Goal: Obtain resource: Obtain resource

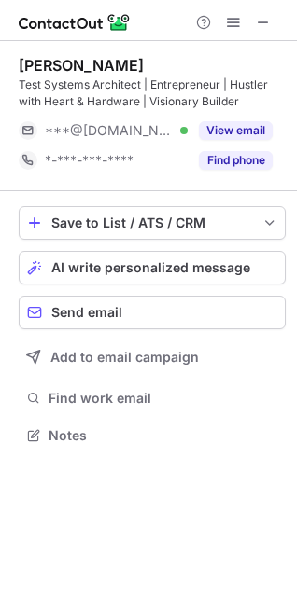
scroll to position [423, 297]
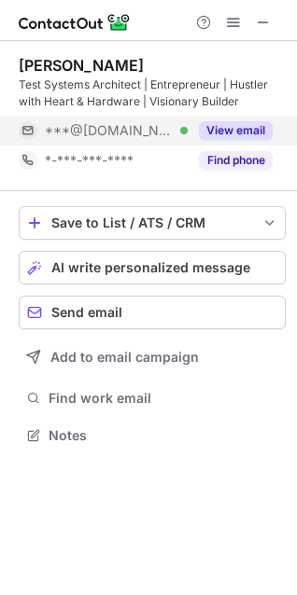
click at [245, 132] on button "View email" at bounding box center [236, 130] width 74 height 19
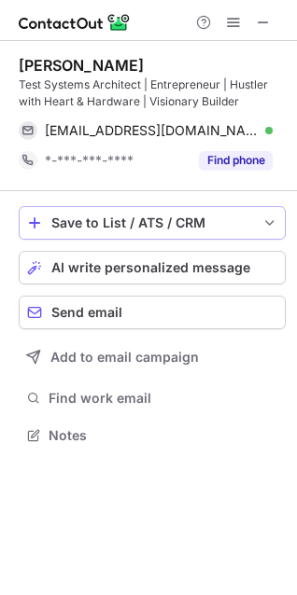
click at [40, 217] on span "save-profile-one-click" at bounding box center [34, 222] width 15 height 15
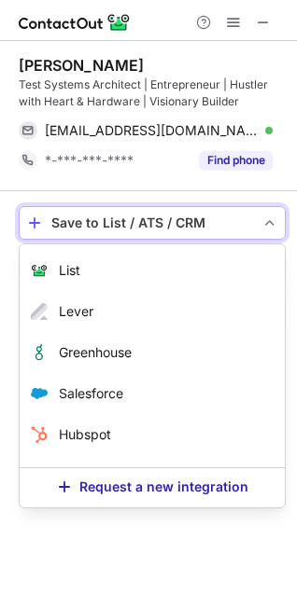
click at [65, 268] on span "List" at bounding box center [69, 270] width 21 height 15
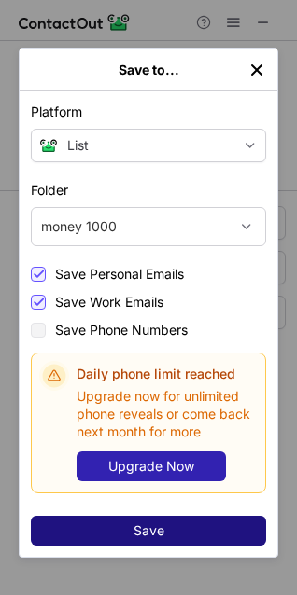
click at [145, 534] on span "Save" at bounding box center [148, 530] width 31 height 15
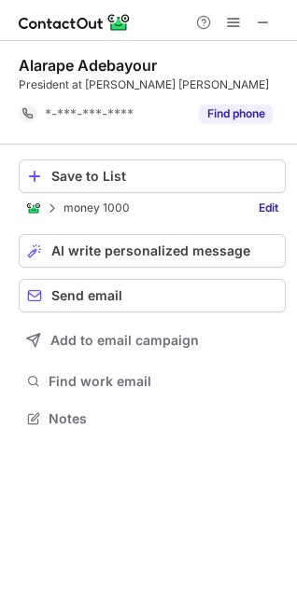
scroll to position [406, 297]
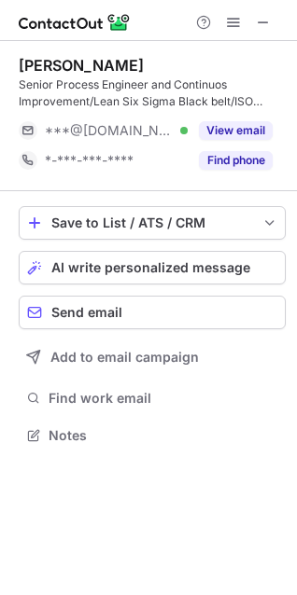
scroll to position [423, 297]
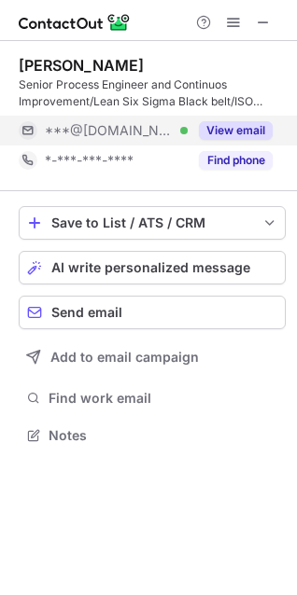
click at [242, 129] on button "View email" at bounding box center [236, 130] width 74 height 19
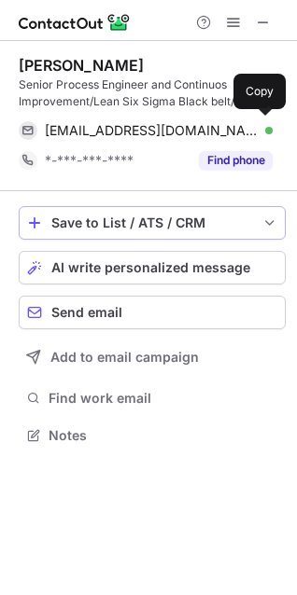
click at [55, 224] on div "Save to List / ATS / CRM" at bounding box center [151, 222] width 201 height 15
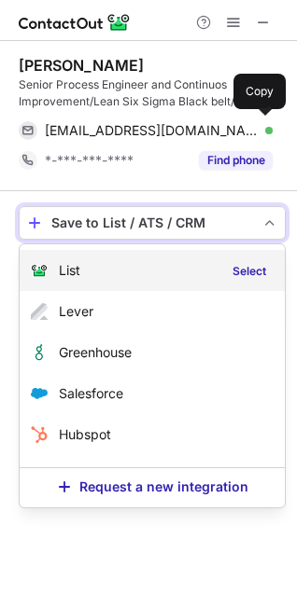
click at [64, 267] on span "List" at bounding box center [69, 270] width 21 height 15
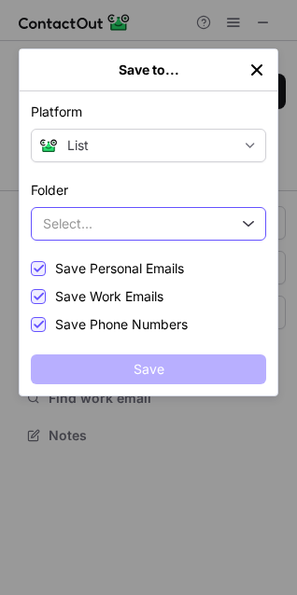
click at [244, 223] on img at bounding box center [246, 224] width 15 height 7
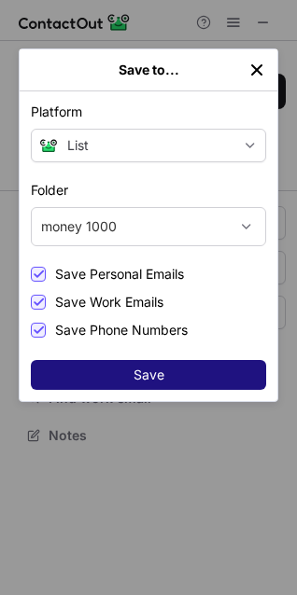
click at [157, 376] on span "Save" at bounding box center [148, 375] width 31 height 15
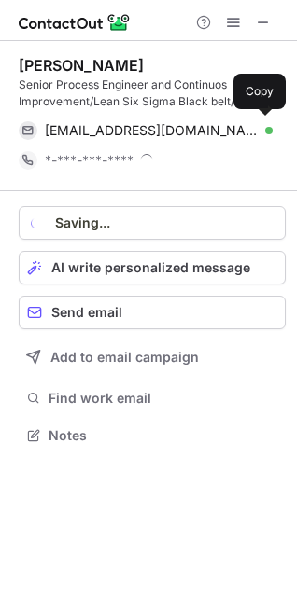
scroll to position [452, 297]
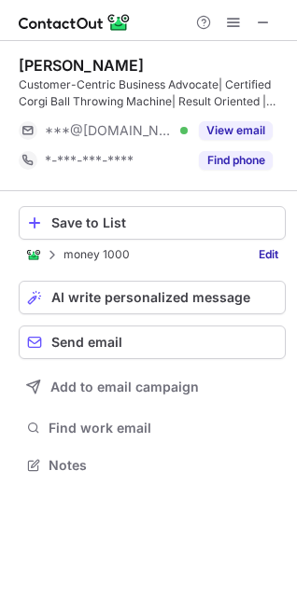
scroll to position [452, 297]
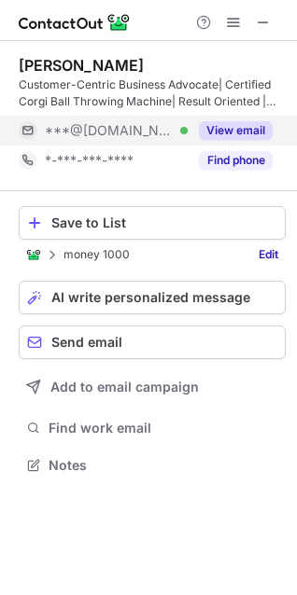
click at [221, 126] on button "View email" at bounding box center [236, 130] width 74 height 19
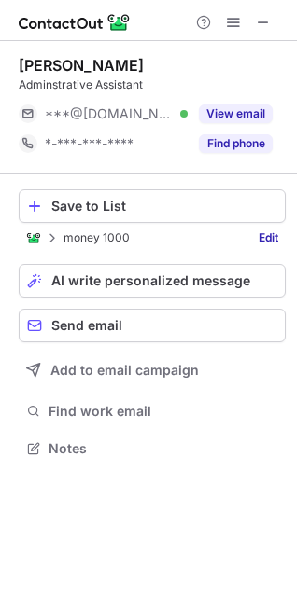
scroll to position [436, 297]
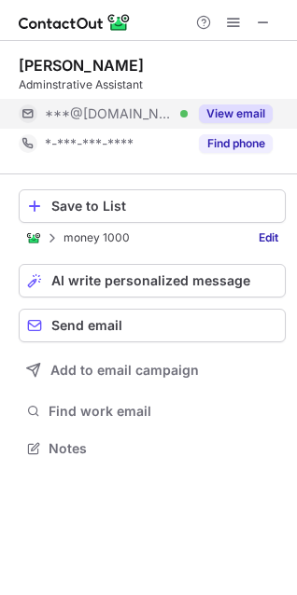
click at [235, 114] on button "View email" at bounding box center [236, 113] width 74 height 19
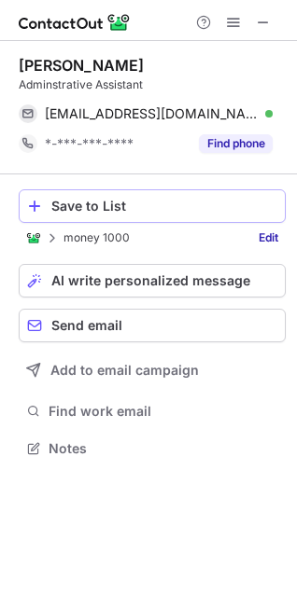
click at [61, 212] on div "Save to List" at bounding box center [164, 206] width 226 height 15
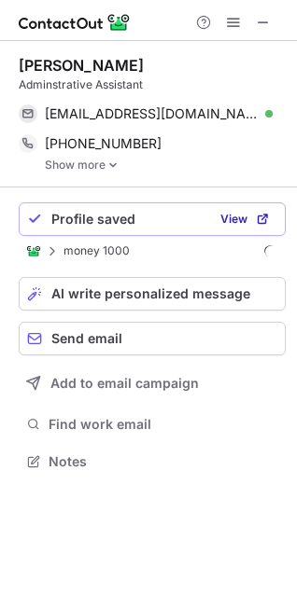
scroll to position [449, 297]
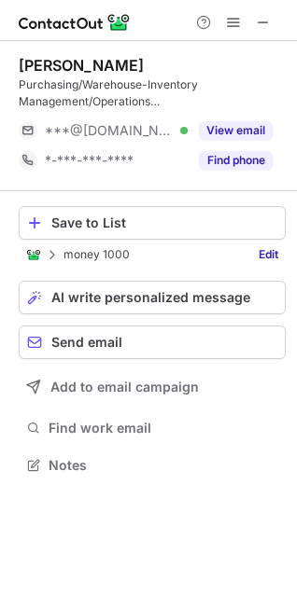
scroll to position [452, 297]
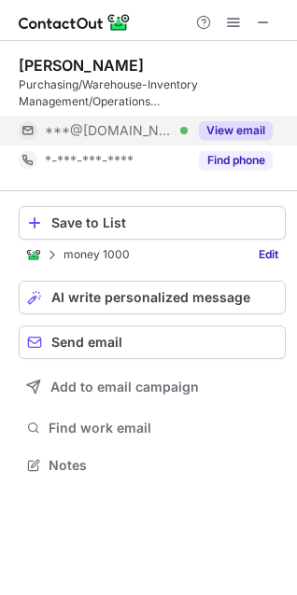
click at [227, 128] on button "View email" at bounding box center [236, 130] width 74 height 19
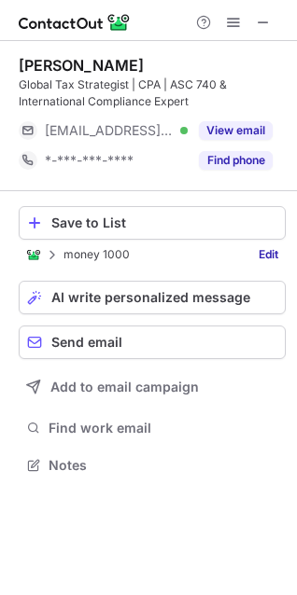
scroll to position [452, 297]
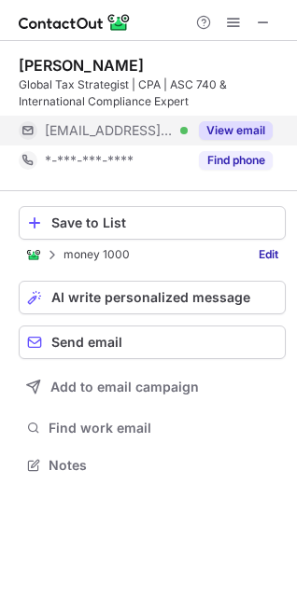
click at [243, 125] on button "View email" at bounding box center [236, 130] width 74 height 19
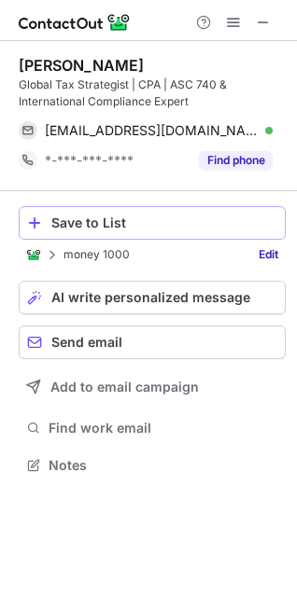
click at [110, 213] on button "Save to List" at bounding box center [152, 223] width 267 height 34
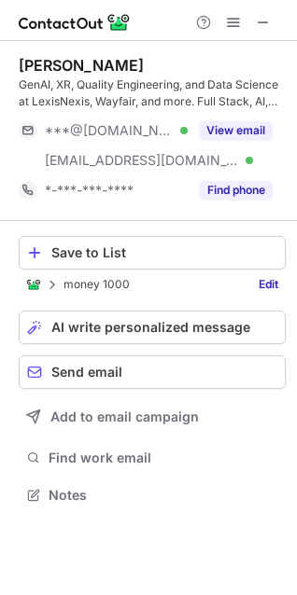
scroll to position [482, 297]
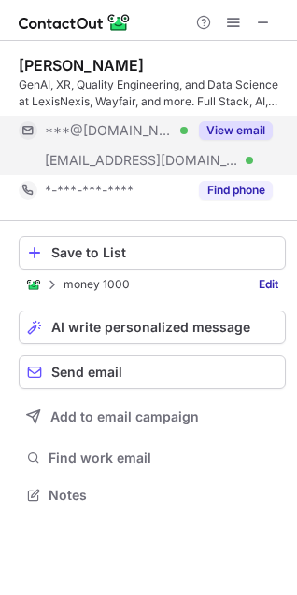
click at [232, 127] on button "View email" at bounding box center [236, 130] width 74 height 19
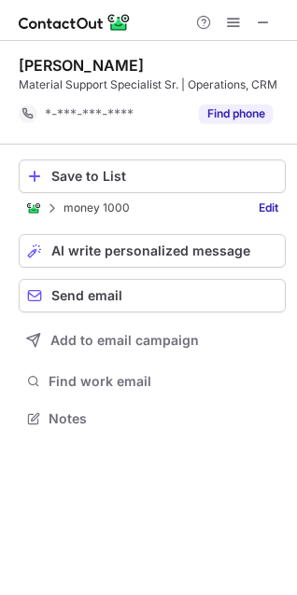
scroll to position [406, 297]
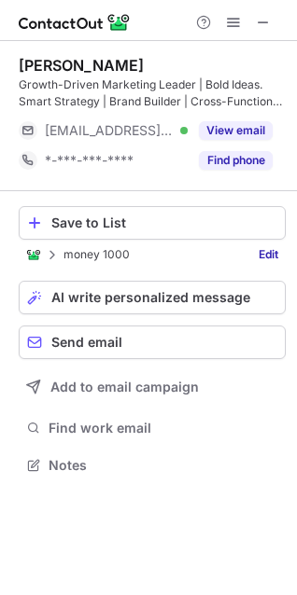
scroll to position [452, 297]
click at [223, 132] on button "View email" at bounding box center [236, 130] width 74 height 19
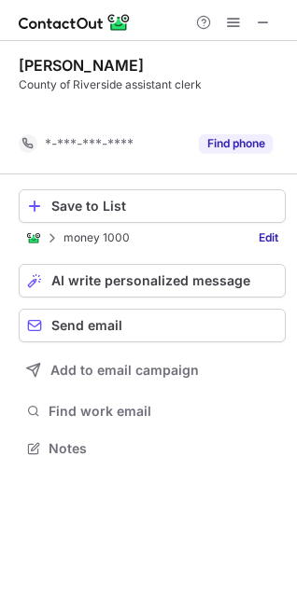
scroll to position [406, 297]
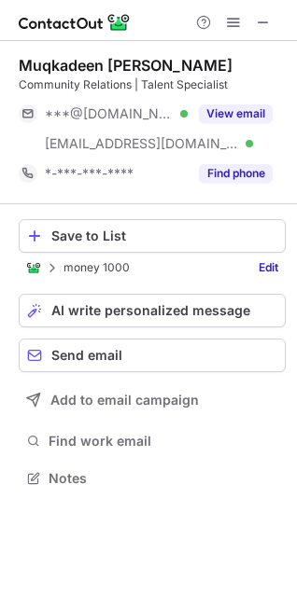
scroll to position [465, 297]
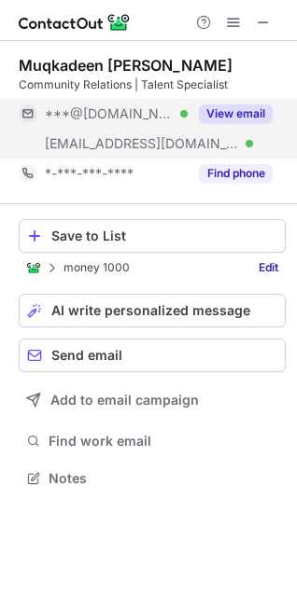
click at [237, 115] on button "View email" at bounding box center [236, 113] width 74 height 19
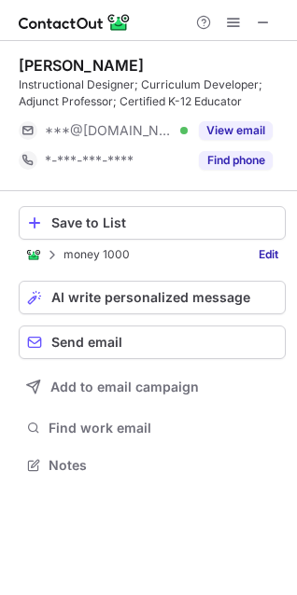
scroll to position [452, 297]
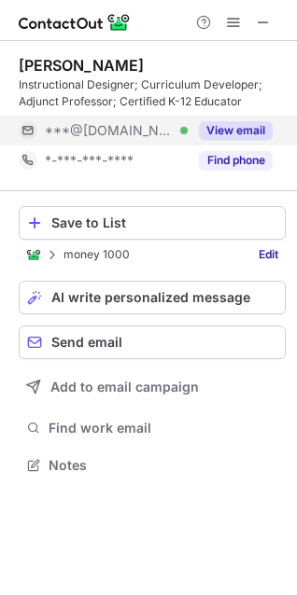
click at [232, 131] on button "View email" at bounding box center [236, 130] width 74 height 19
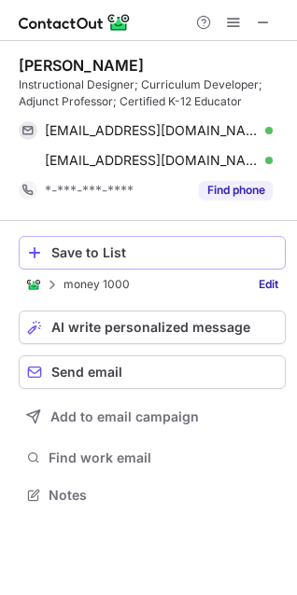
click at [70, 255] on div "Save to List" at bounding box center [164, 252] width 226 height 15
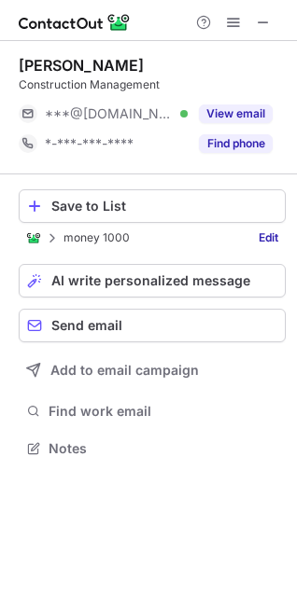
scroll to position [436, 297]
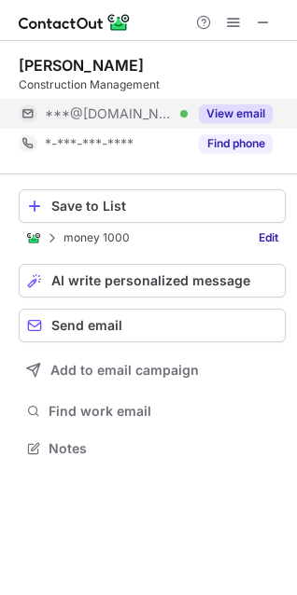
click at [219, 114] on button "View email" at bounding box center [236, 113] width 74 height 19
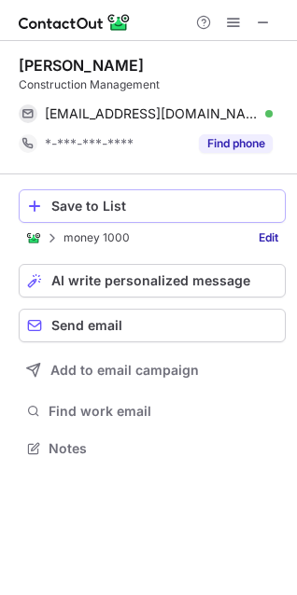
click at [62, 200] on div "Save to List" at bounding box center [164, 206] width 226 height 15
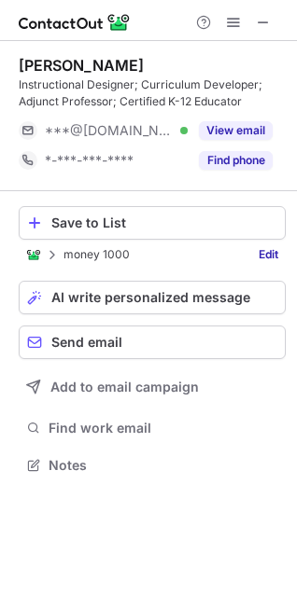
scroll to position [452, 297]
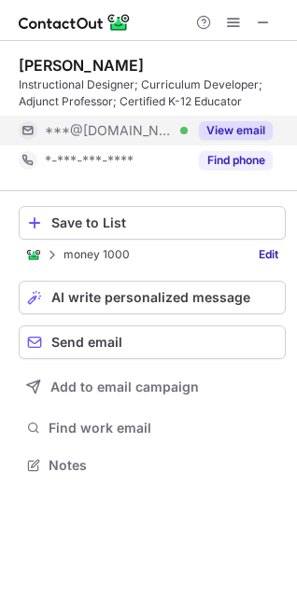
click at [229, 130] on button "View email" at bounding box center [236, 130] width 74 height 19
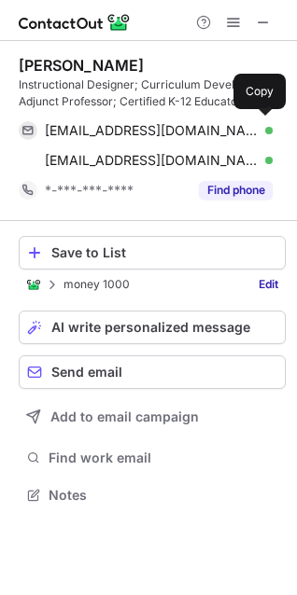
scroll to position [482, 297]
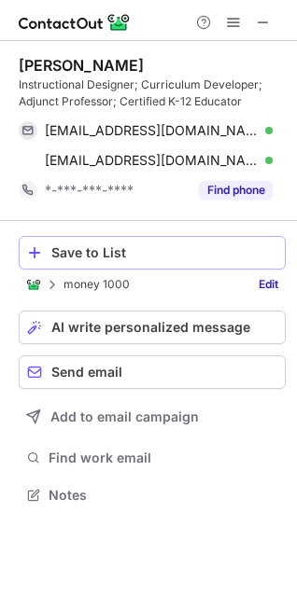
click at [74, 250] on div "Save to List" at bounding box center [164, 252] width 226 height 15
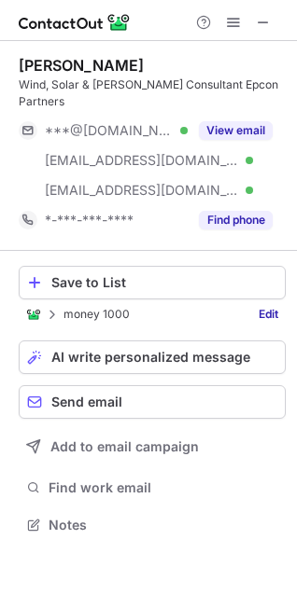
scroll to position [495, 297]
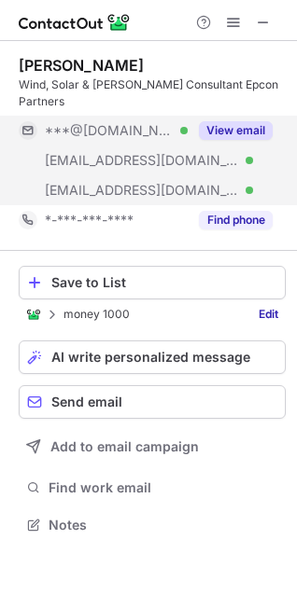
click at [247, 121] on button "View email" at bounding box center [236, 130] width 74 height 19
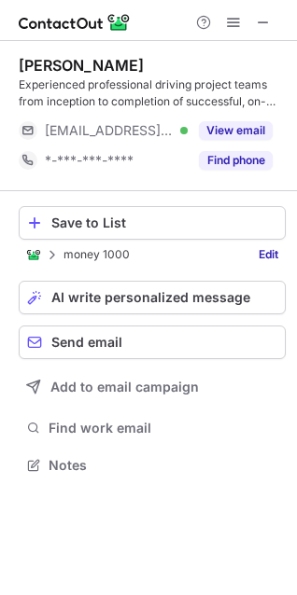
scroll to position [452, 297]
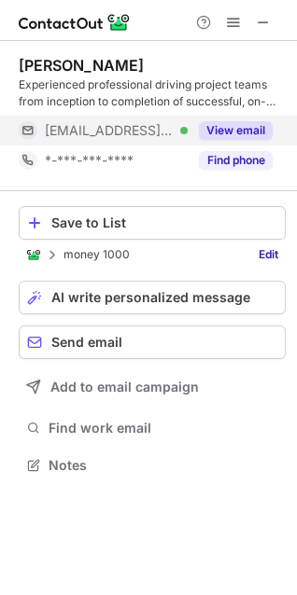
click at [243, 132] on button "View email" at bounding box center [236, 130] width 74 height 19
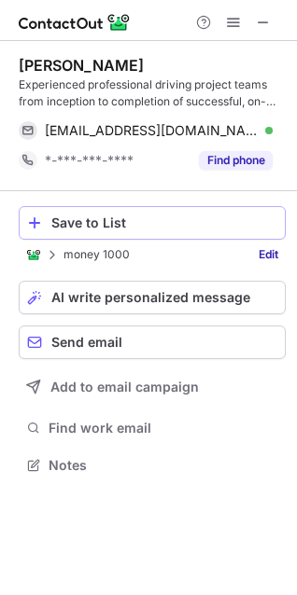
click at [113, 219] on div "Save to List" at bounding box center [164, 222] width 226 height 15
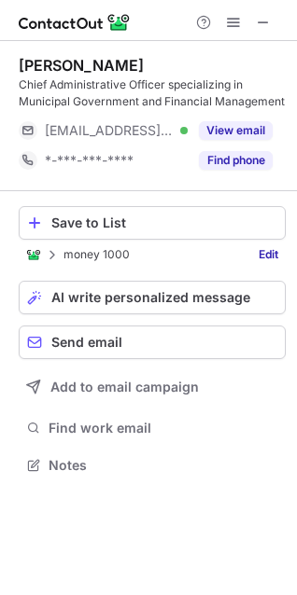
scroll to position [452, 297]
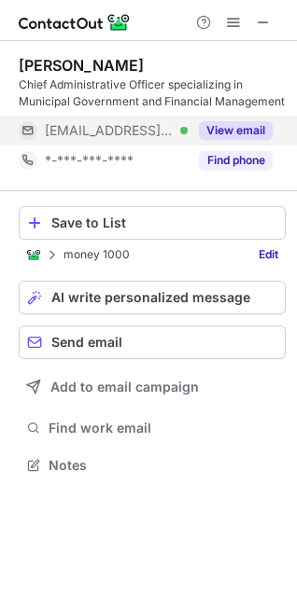
click at [239, 125] on button "View email" at bounding box center [236, 130] width 74 height 19
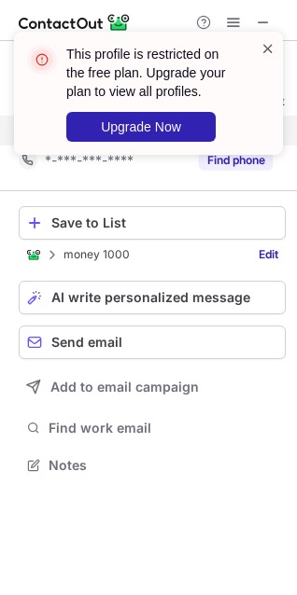
click at [269, 54] on span at bounding box center [267, 48] width 15 height 19
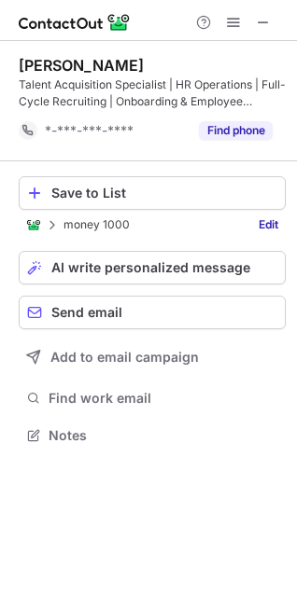
scroll to position [423, 297]
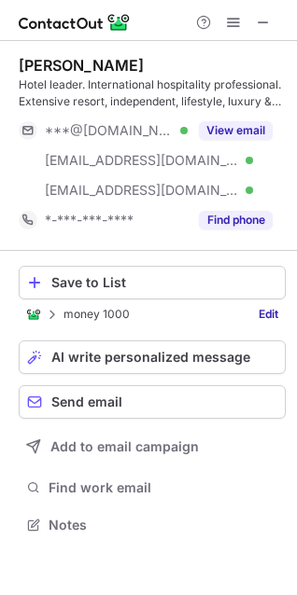
scroll to position [512, 297]
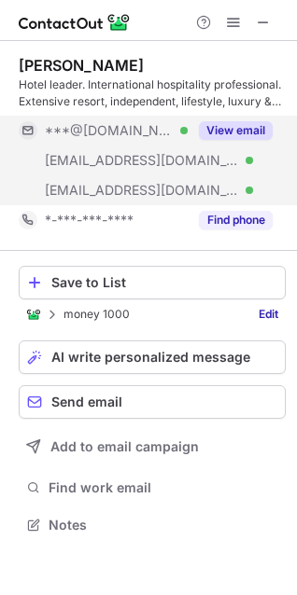
click at [234, 132] on button "View email" at bounding box center [236, 130] width 74 height 19
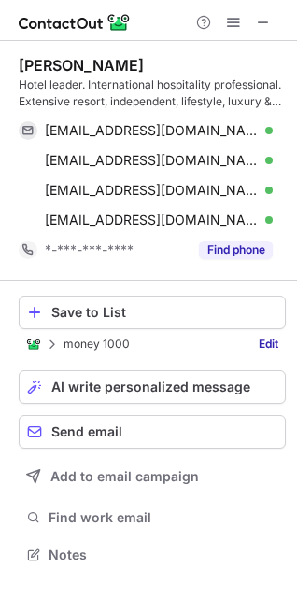
scroll to position [542, 297]
click at [72, 305] on div "Save to List" at bounding box center [164, 312] width 226 height 15
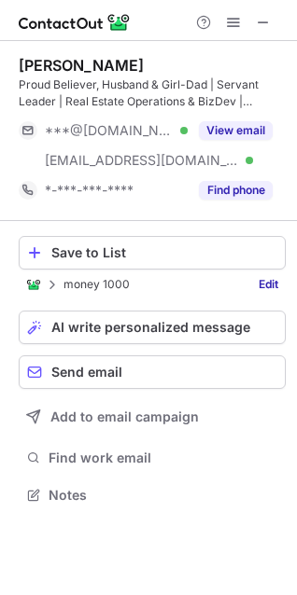
scroll to position [482, 297]
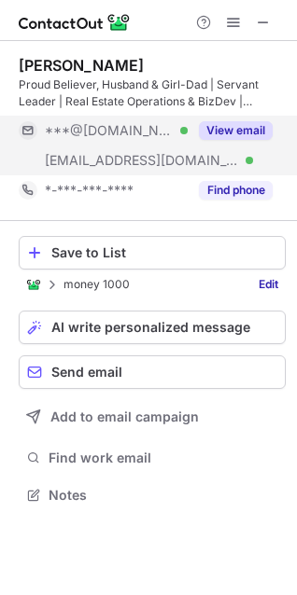
click at [230, 131] on button "View email" at bounding box center [236, 130] width 74 height 19
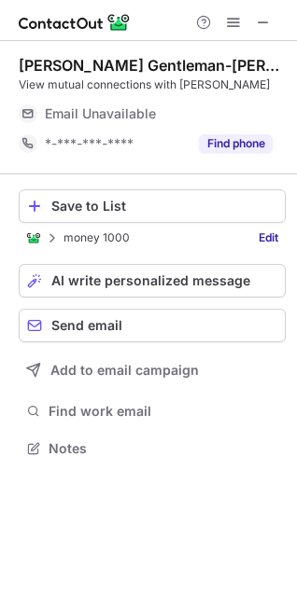
scroll to position [436, 297]
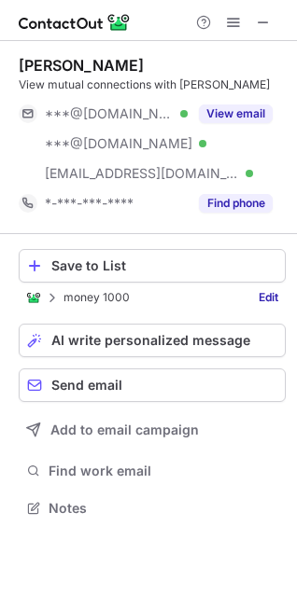
scroll to position [495, 297]
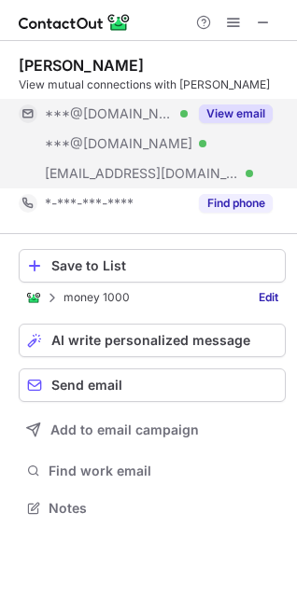
click at [214, 113] on button "View email" at bounding box center [236, 113] width 74 height 19
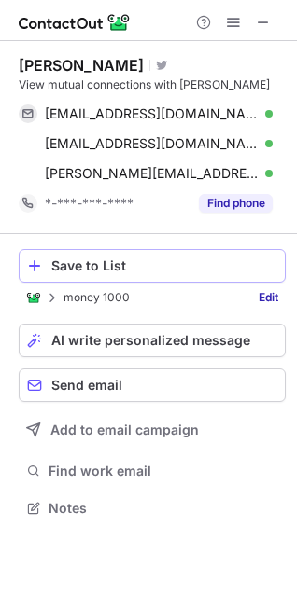
click at [132, 261] on div "Save to List" at bounding box center [164, 265] width 226 height 15
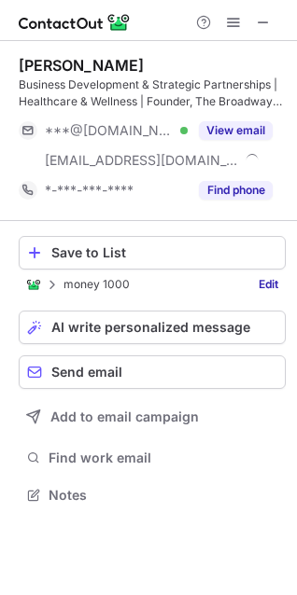
scroll to position [482, 297]
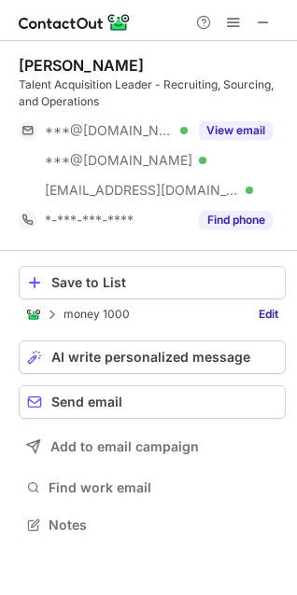
scroll to position [512, 297]
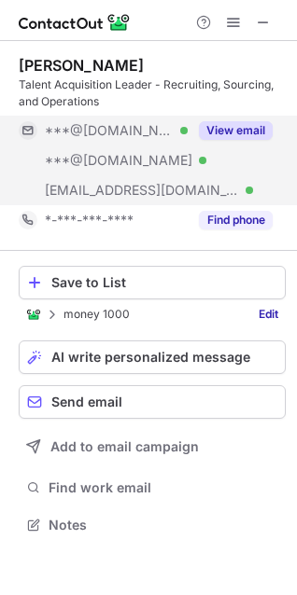
click at [223, 124] on button "View email" at bounding box center [236, 130] width 74 height 19
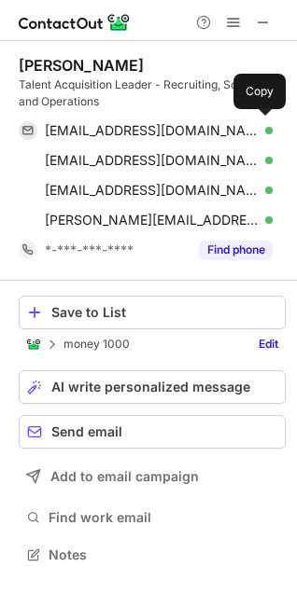
scroll to position [542, 297]
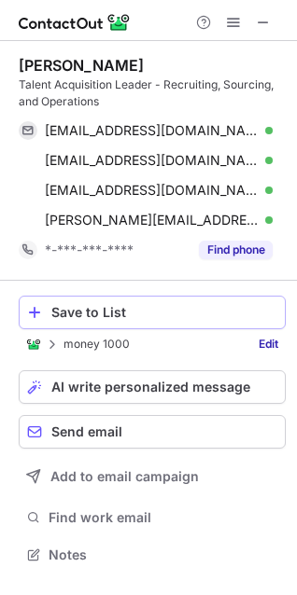
click at [81, 321] on button "Save to List" at bounding box center [152, 313] width 267 height 34
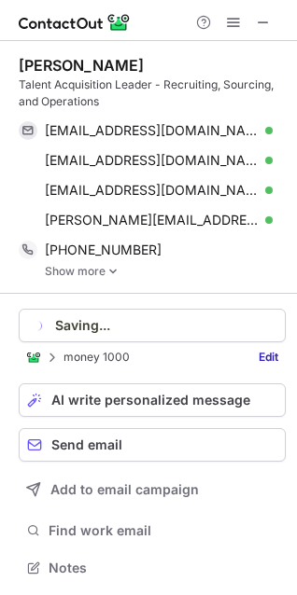
scroll to position [555, 284]
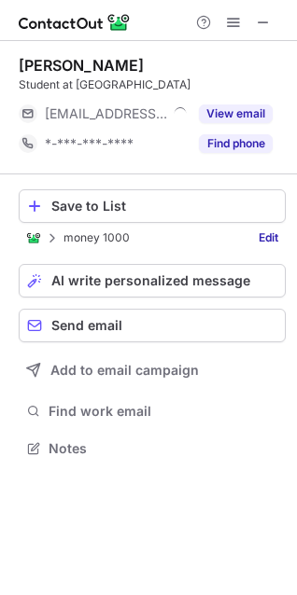
scroll to position [436, 297]
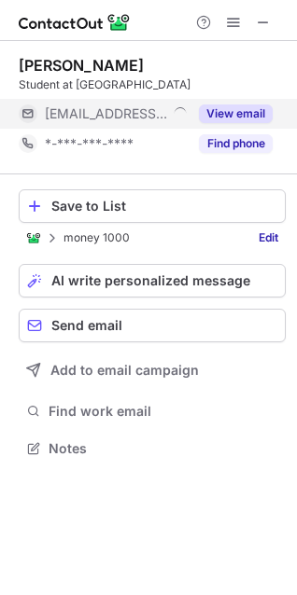
click at [243, 118] on button "View email" at bounding box center [236, 113] width 74 height 19
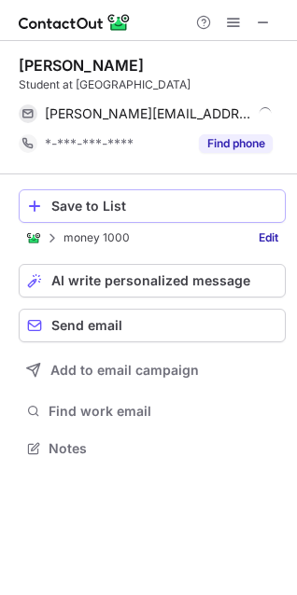
click at [79, 206] on div "Save to List" at bounding box center [164, 206] width 226 height 15
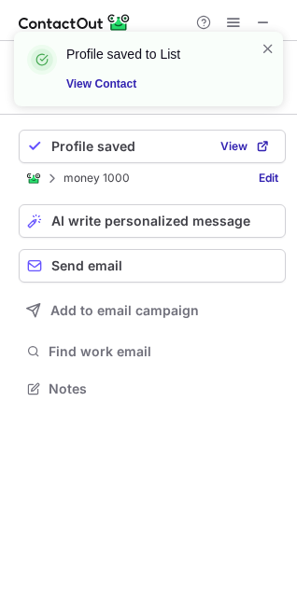
scroll to position [376, 297]
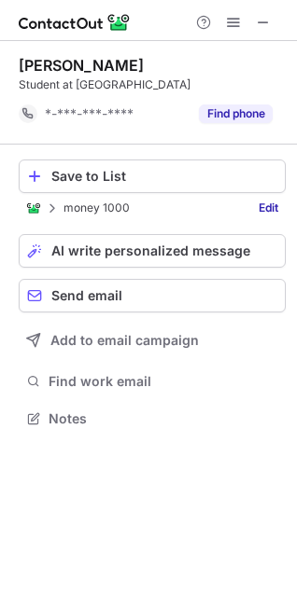
scroll to position [406, 297]
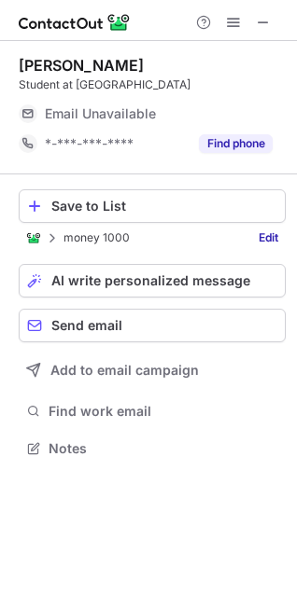
scroll to position [436, 297]
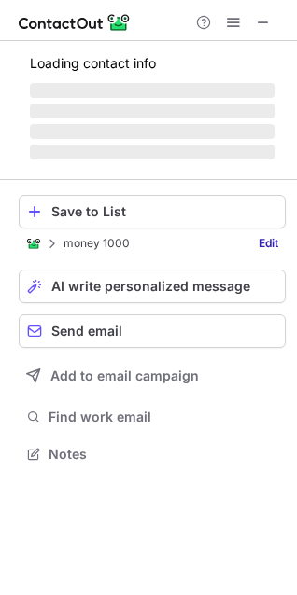
scroll to position [436, 297]
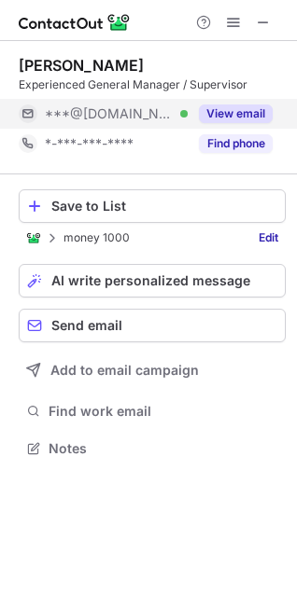
click at [215, 120] on button "View email" at bounding box center [236, 113] width 74 height 19
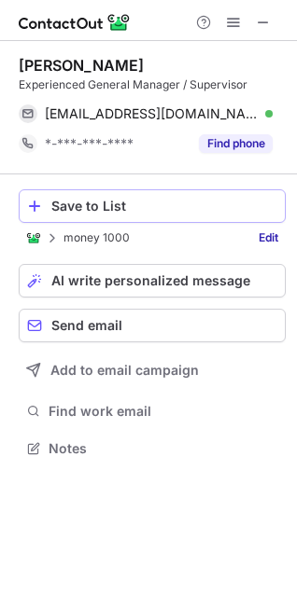
click at [58, 206] on div "Save to List" at bounding box center [164, 206] width 226 height 15
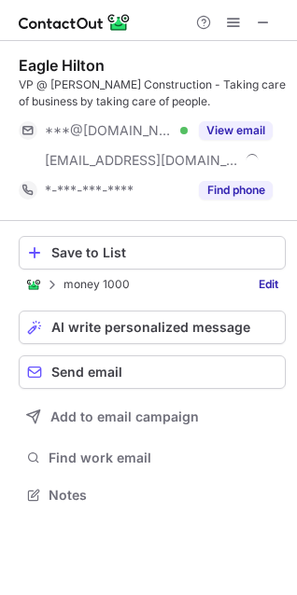
scroll to position [482, 297]
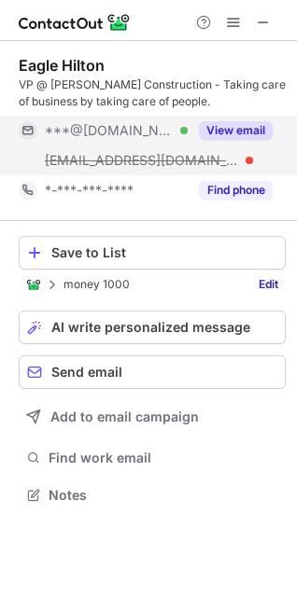
click at [218, 124] on button "View email" at bounding box center [236, 130] width 74 height 19
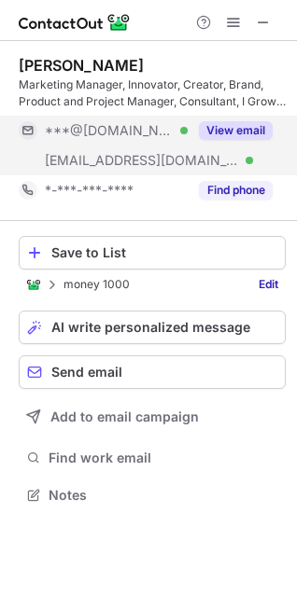
scroll to position [482, 297]
click at [217, 122] on button "View email" at bounding box center [236, 130] width 74 height 19
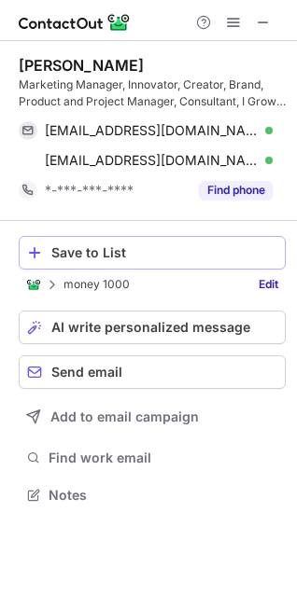
click at [76, 257] on div "Save to List" at bounding box center [164, 252] width 226 height 15
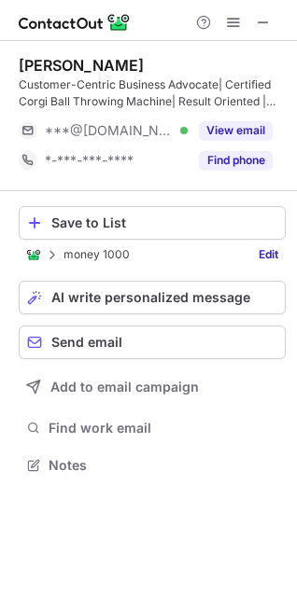
scroll to position [452, 297]
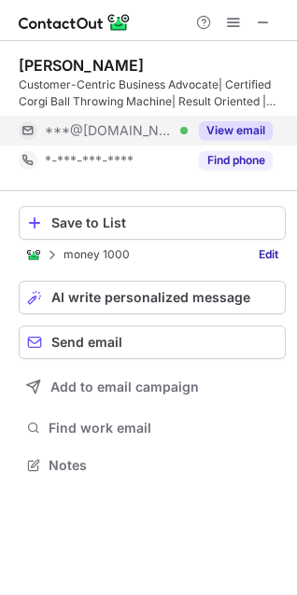
click at [220, 126] on button "View email" at bounding box center [236, 130] width 74 height 19
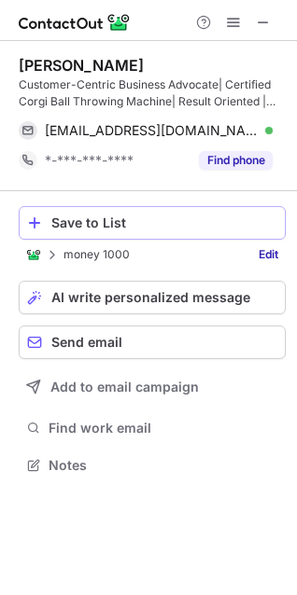
click at [84, 226] on div "Save to List" at bounding box center [164, 222] width 226 height 15
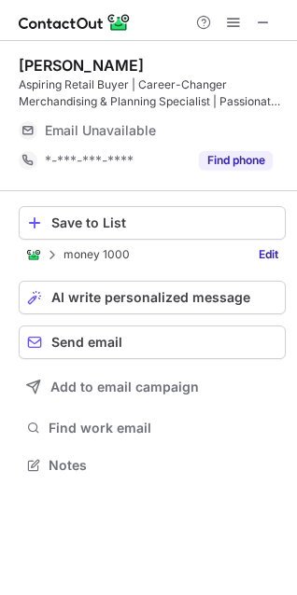
scroll to position [452, 297]
